Goal: Find specific page/section: Find specific page/section

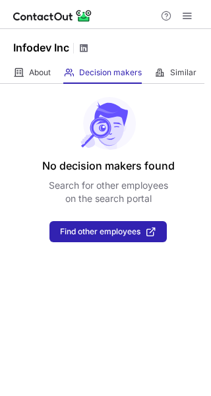
click at [86, 45] on span at bounding box center [84, 48] width 11 height 11
click at [85, 53] on span at bounding box center [84, 48] width 11 height 11
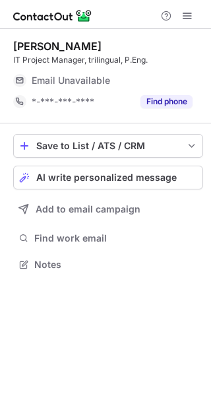
scroll to position [255, 211]
